Goal: Task Accomplishment & Management: Manage account settings

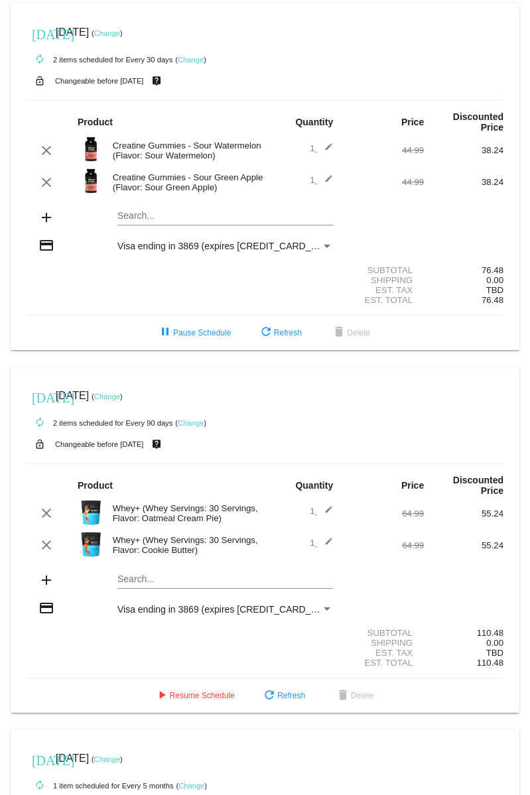
click at [190, 61] on link "Change" at bounding box center [191, 60] width 26 height 8
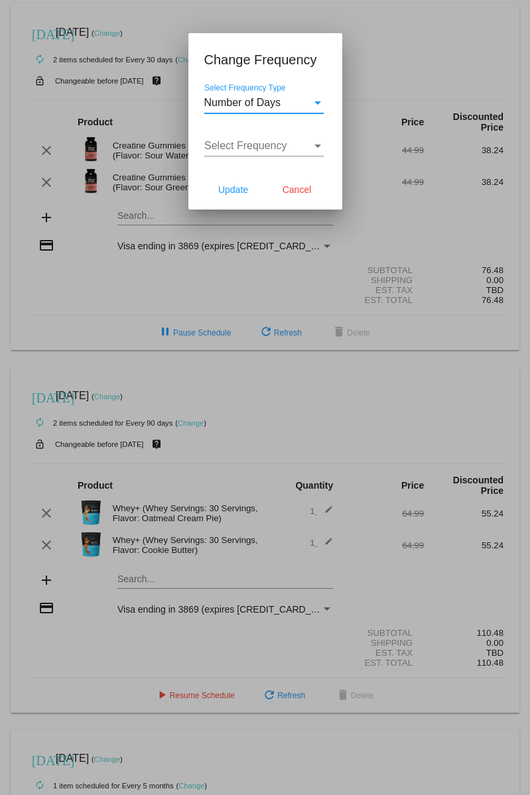
click at [315, 106] on div "Select Frequency Type" at bounding box center [318, 103] width 12 height 12
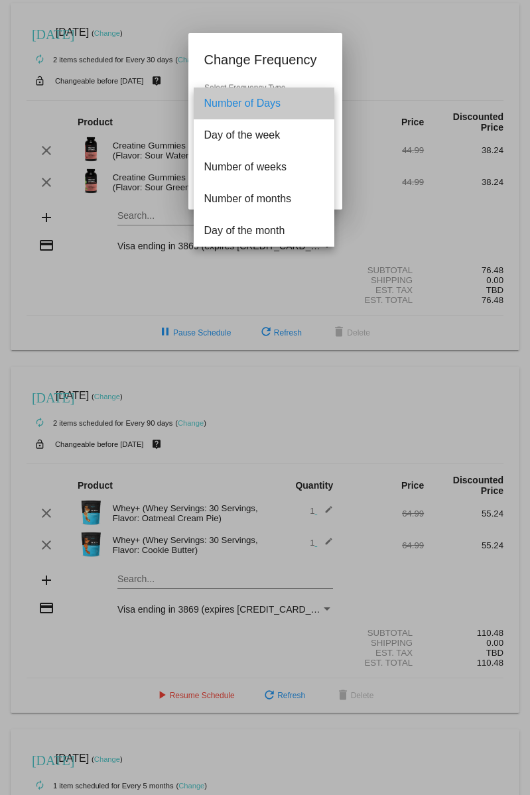
click at [315, 106] on span "Number of Days" at bounding box center [263, 104] width 119 height 32
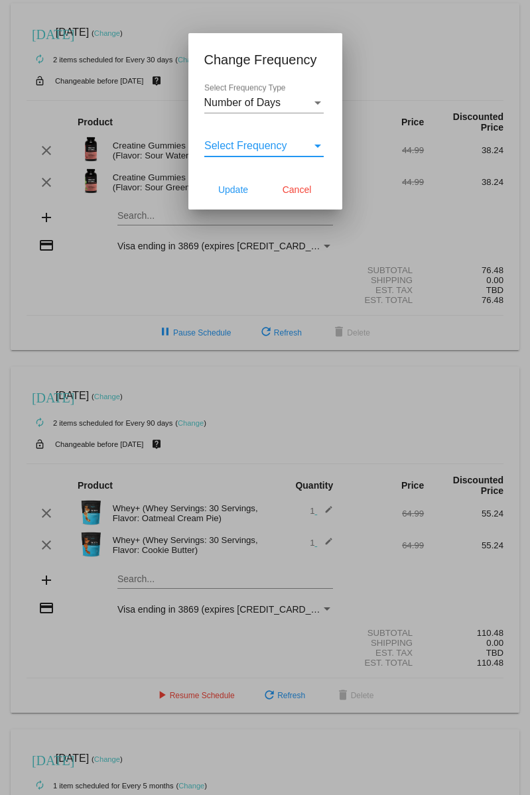
click at [312, 145] on div "Select Frequency" at bounding box center [318, 146] width 12 height 12
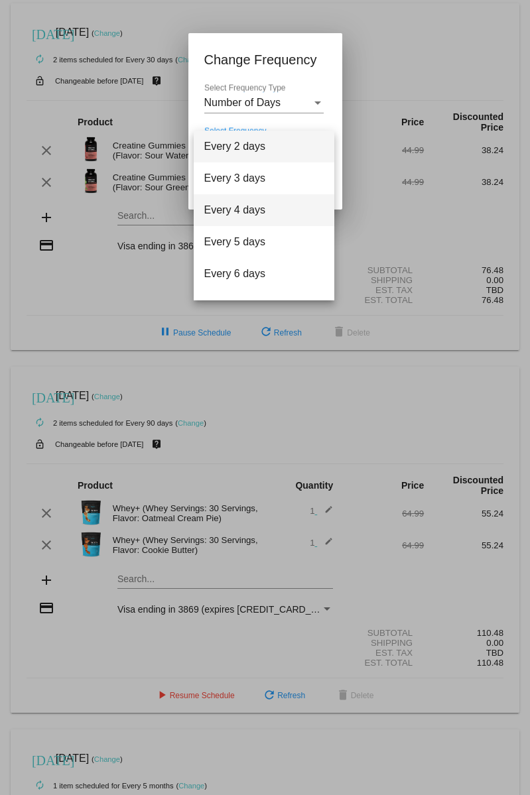
scroll to position [53, 0]
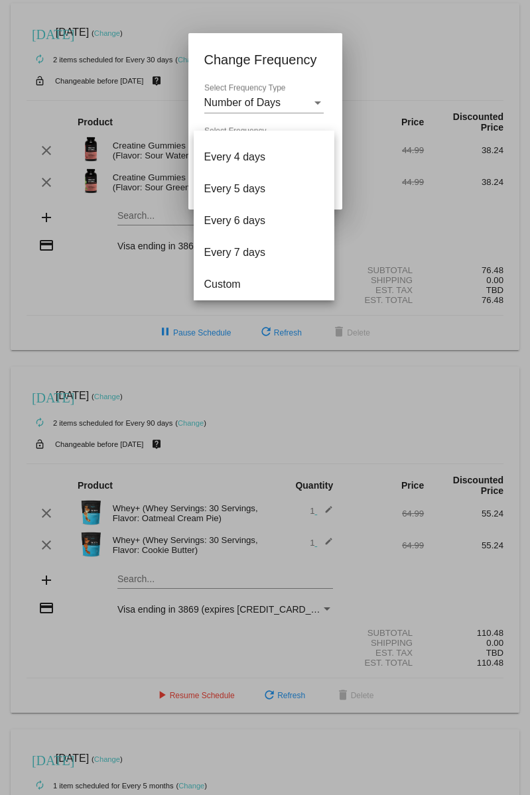
click at [419, 59] on div at bounding box center [265, 397] width 530 height 795
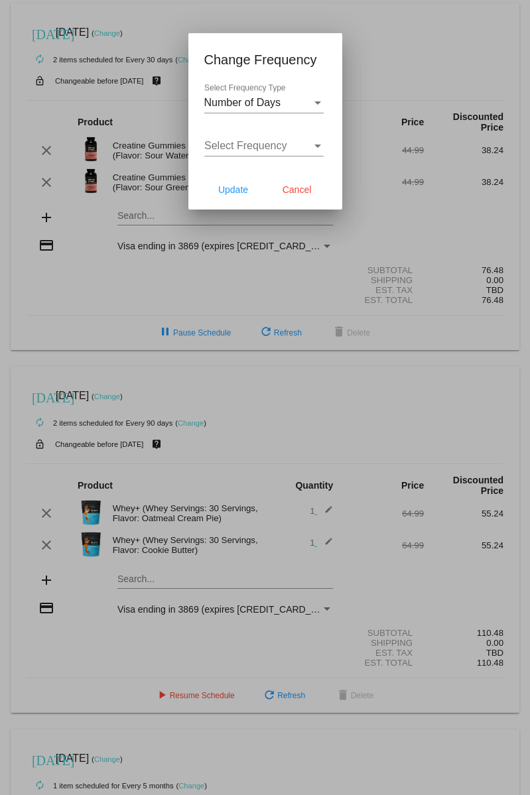
click at [306, 96] on div "Number of Days Select Frequency Type" at bounding box center [263, 99] width 119 height 30
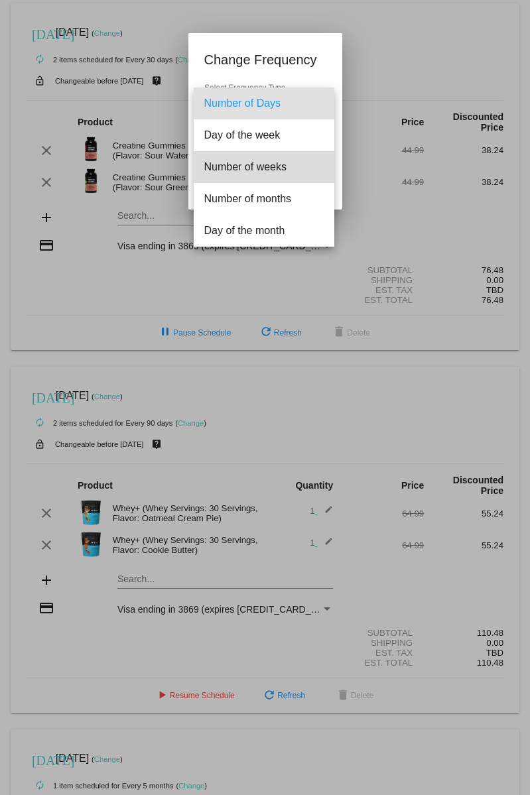
click at [275, 173] on span "Number of weeks" at bounding box center [263, 167] width 119 height 32
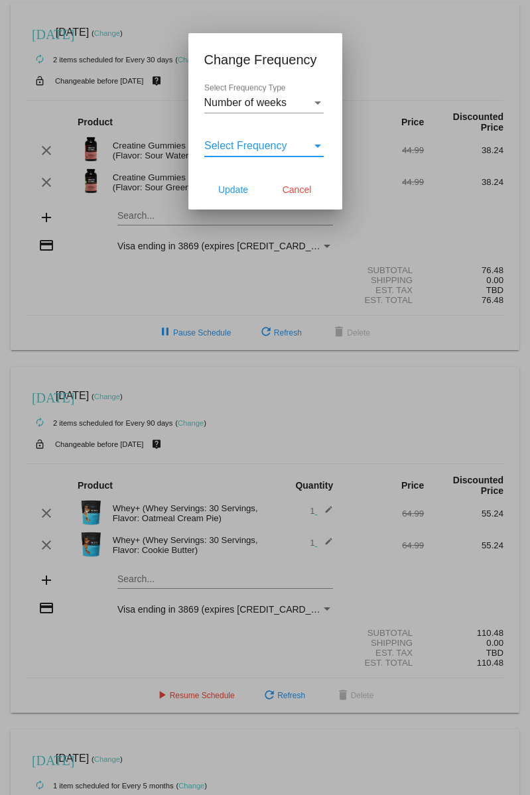
click at [309, 145] on div "Select Frequency" at bounding box center [257, 146] width 107 height 12
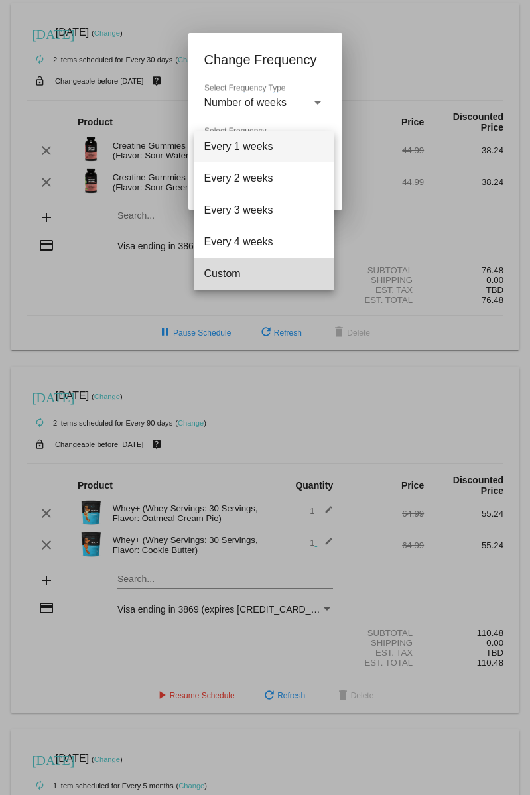
click at [246, 270] on span "Custom" at bounding box center [263, 274] width 119 height 32
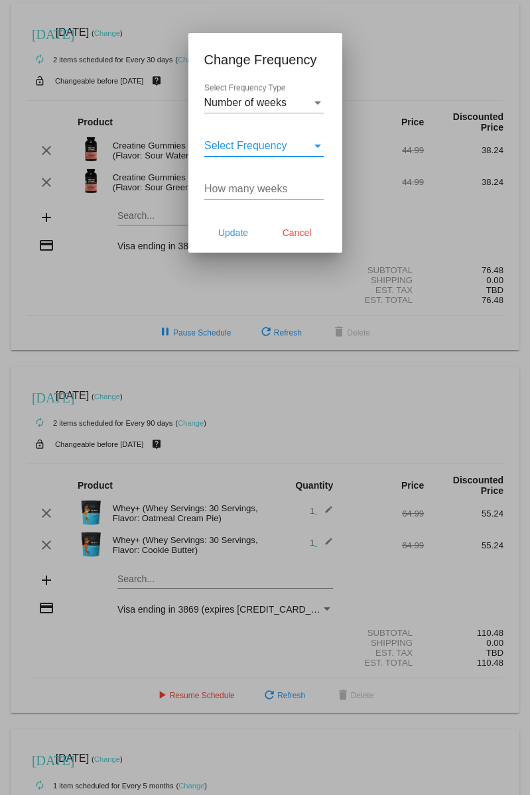
click at [248, 190] on input "How many weeks" at bounding box center [263, 189] width 119 height 12
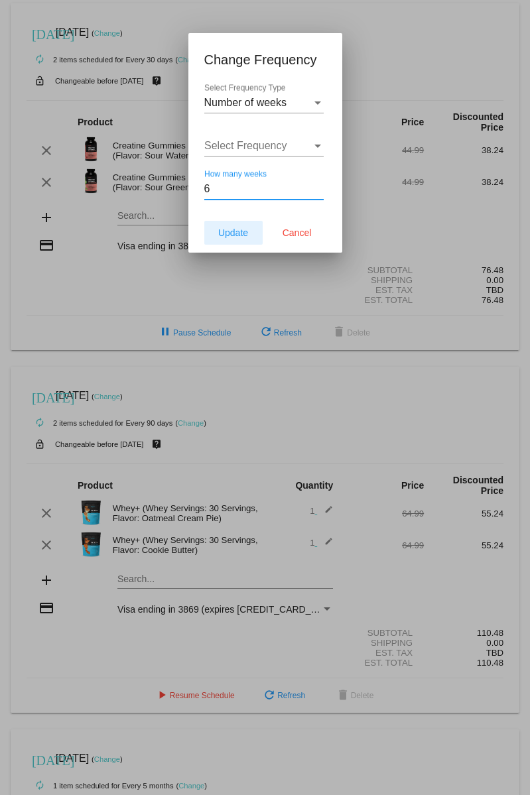
type input "6"
click at [238, 231] on span "Update" at bounding box center [233, 232] width 30 height 11
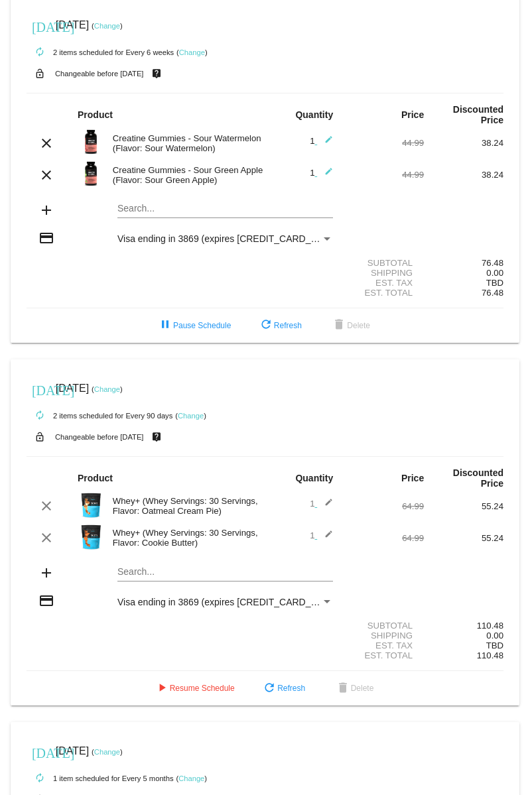
scroll to position [0, 0]
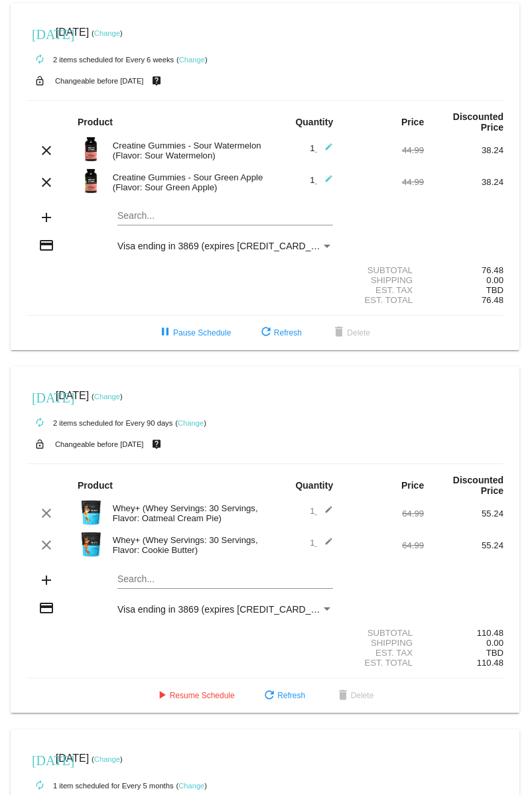
click at [120, 32] on link "Change" at bounding box center [107, 33] width 26 height 8
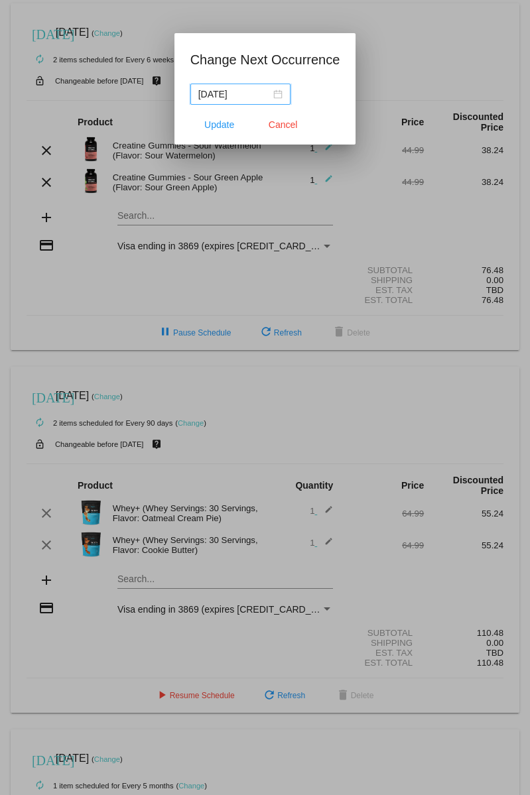
click at [261, 92] on div "[DATE]" at bounding box center [240, 94] width 84 height 15
click at [266, 93] on div "[DATE]" at bounding box center [240, 94] width 84 height 15
click at [434, 74] on div at bounding box center [265, 397] width 530 height 795
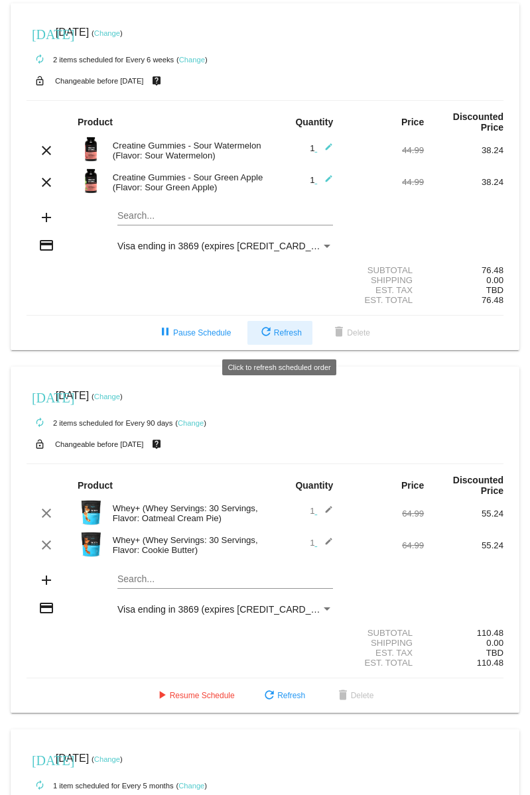
click at [302, 330] on button "refresh Refresh" at bounding box center [279, 333] width 65 height 24
